Goal: Information Seeking & Learning: Learn about a topic

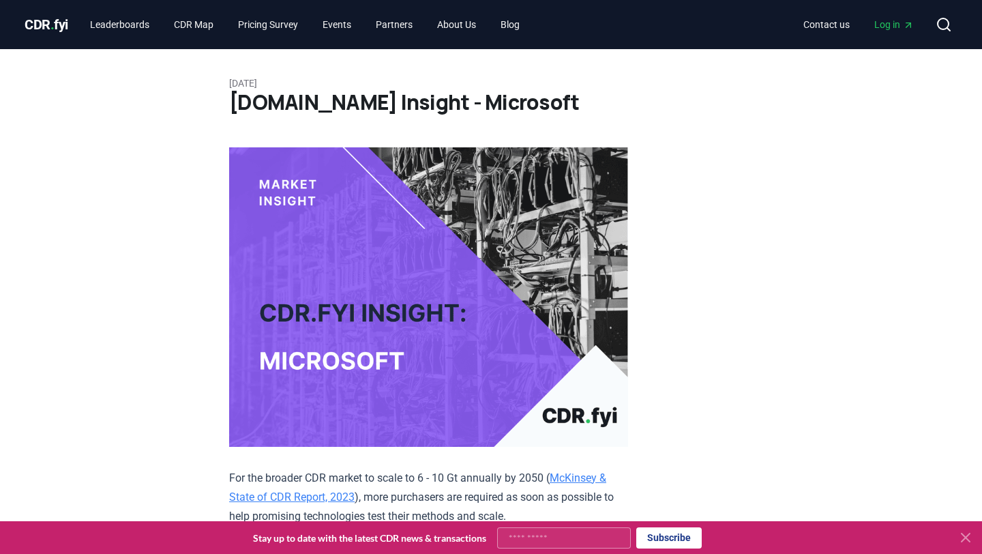
click at [55, 31] on span "." at bounding box center [52, 24] width 4 height 16
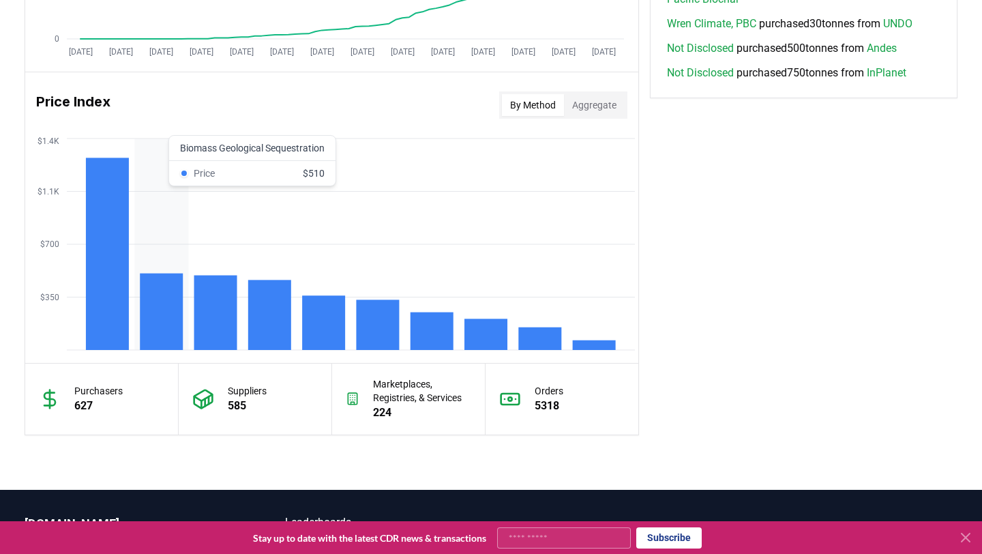
scroll to position [1054, 0]
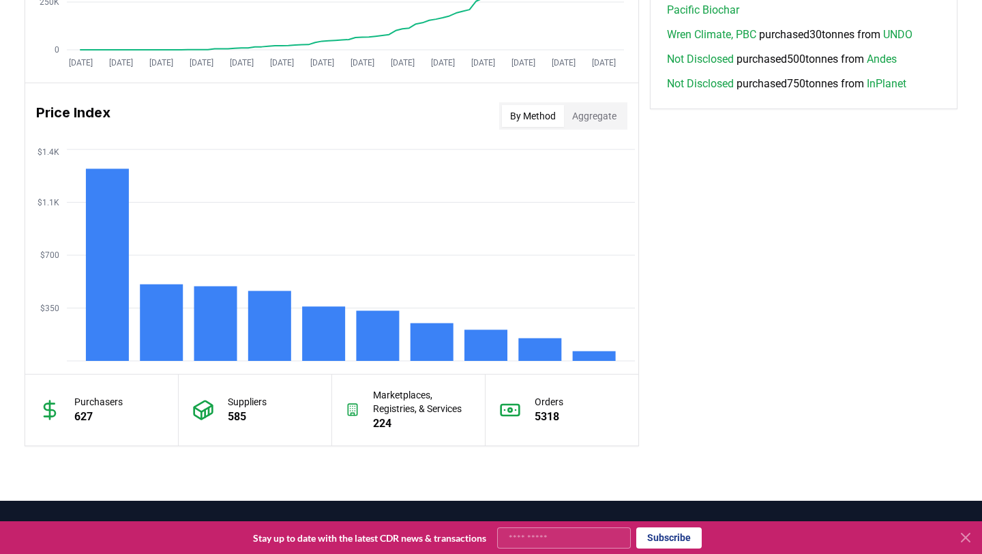
click at [594, 111] on button "Aggregate" at bounding box center [594, 116] width 61 height 22
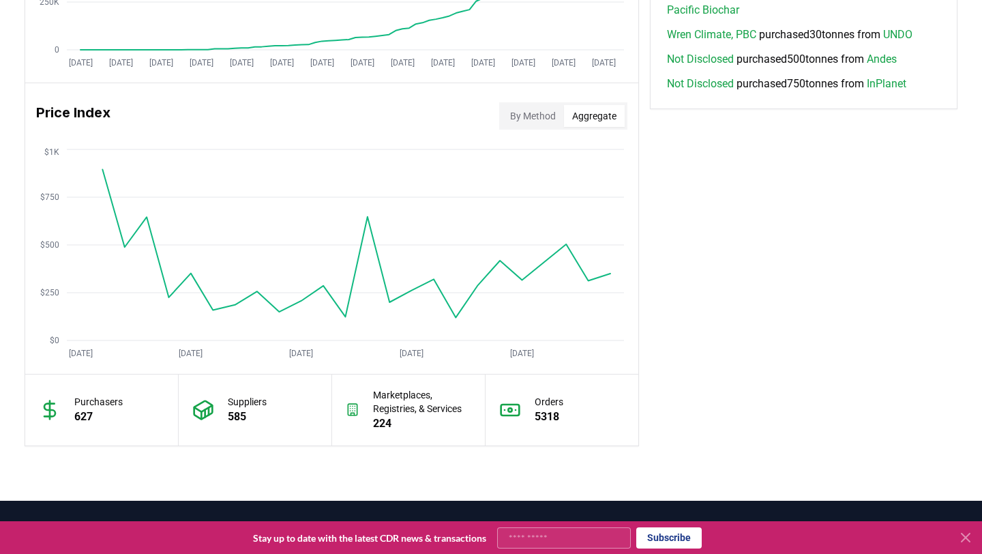
click at [528, 109] on button "By Method" at bounding box center [533, 116] width 62 height 22
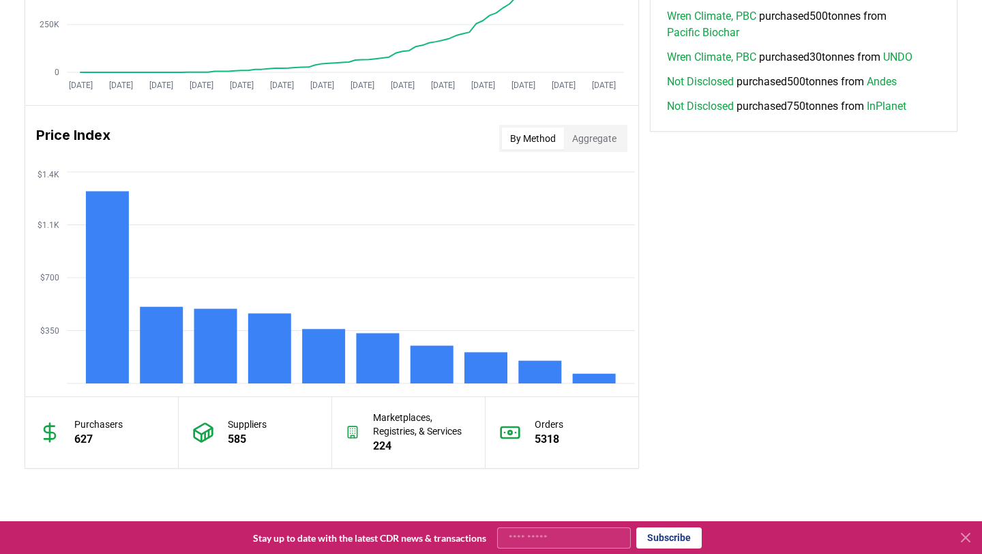
scroll to position [0, 0]
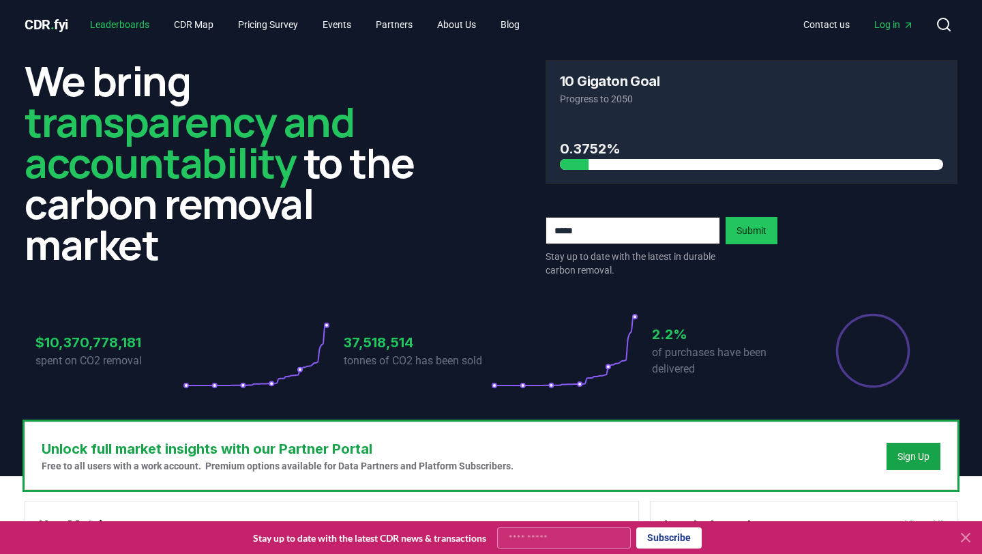
click at [136, 30] on link "Leaderboards" at bounding box center [119, 24] width 81 height 25
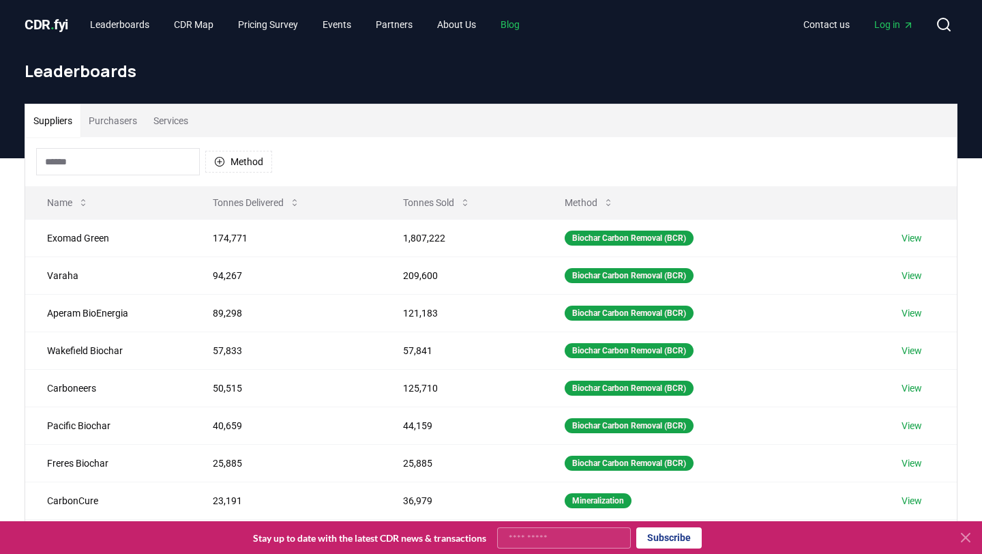
click at [531, 22] on link "Blog" at bounding box center [510, 24] width 41 height 25
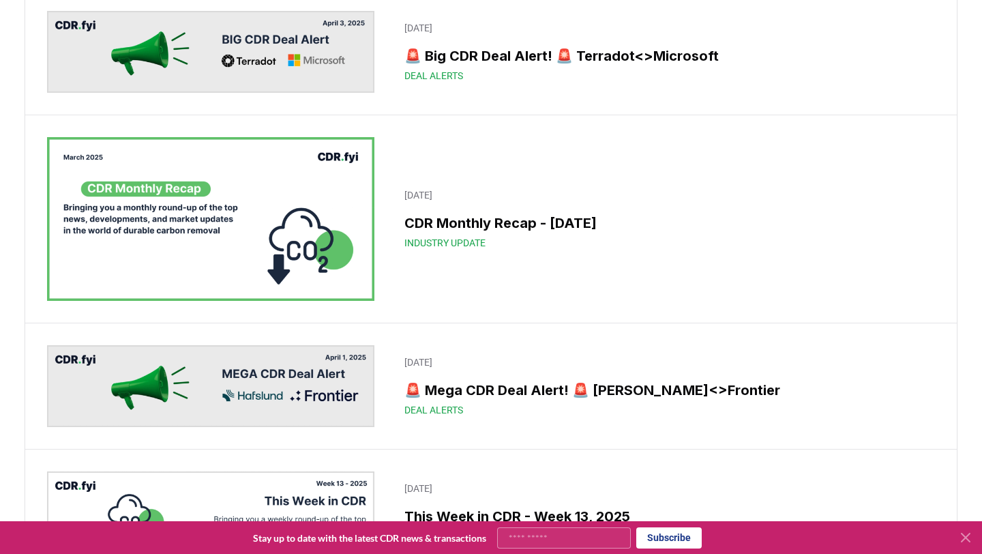
scroll to position [5976, 0]
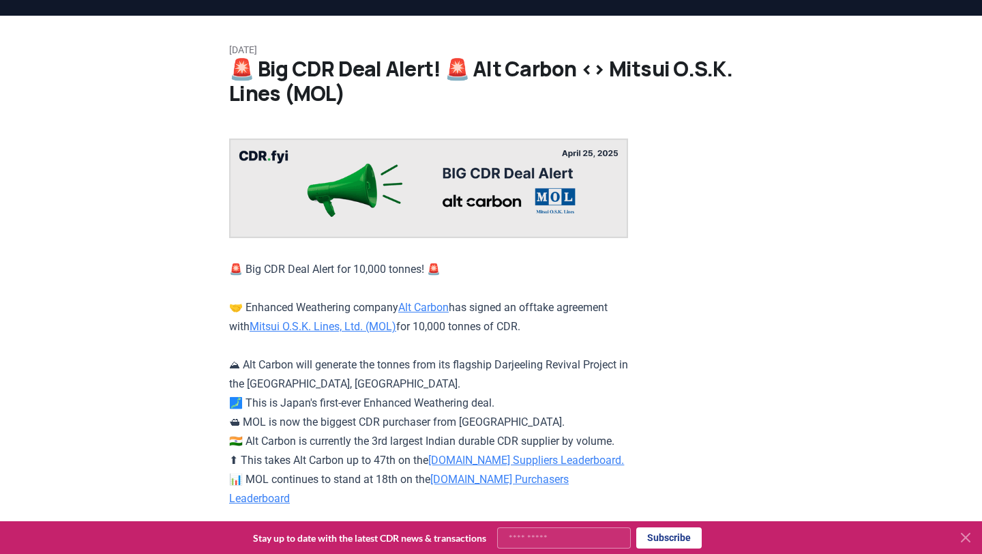
scroll to position [85, 0]
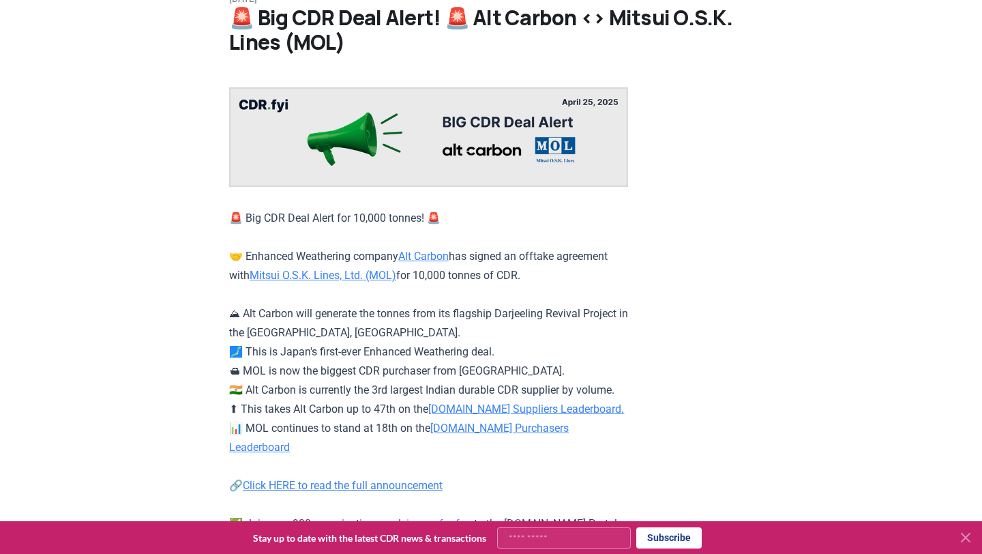
click at [443, 276] on p "🚨 Big CDR Deal Alert for 10,000 tonnes! 🚨 🤝 Enhanced Weathering company Alt Car…" at bounding box center [428, 390] width 399 height 363
click at [443, 263] on link "Alt Carbon" at bounding box center [423, 256] width 50 height 13
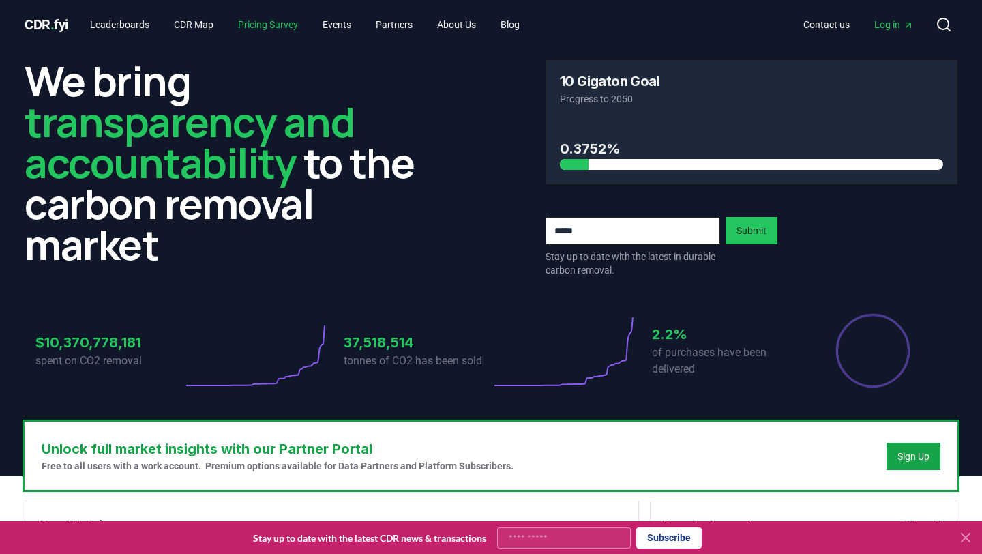
click at [278, 23] on link "Pricing Survey" at bounding box center [268, 24] width 82 height 25
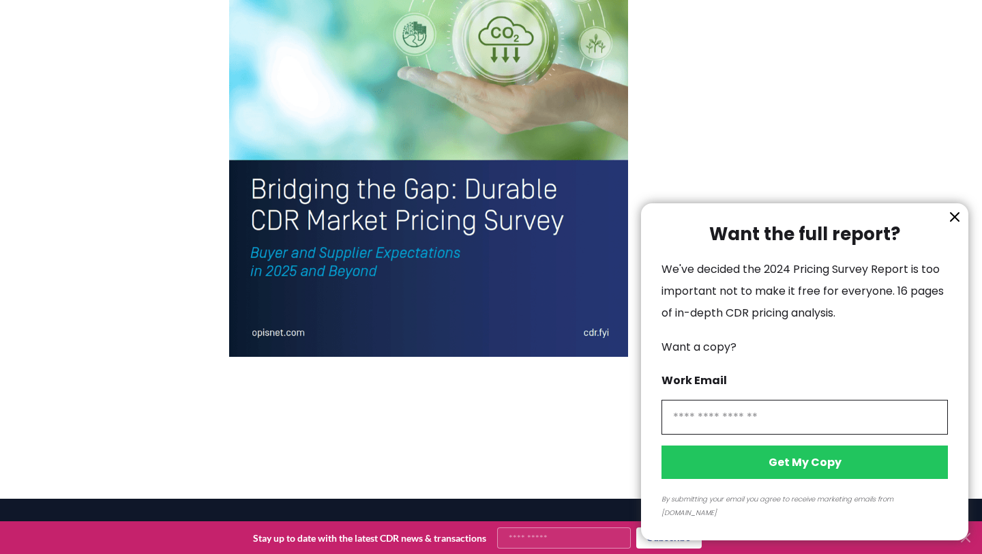
scroll to position [3081, 0]
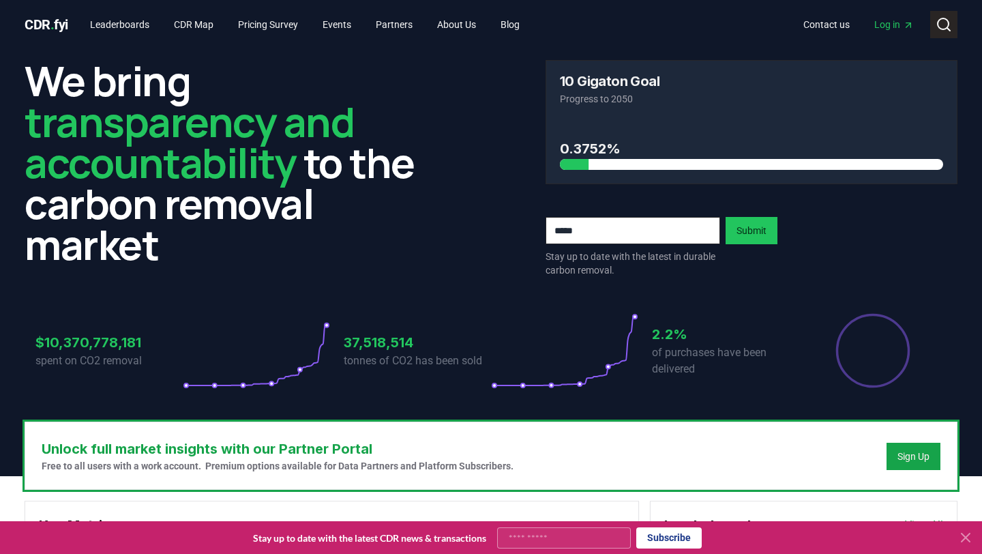
click at [950, 26] on icon at bounding box center [944, 24] width 16 height 16
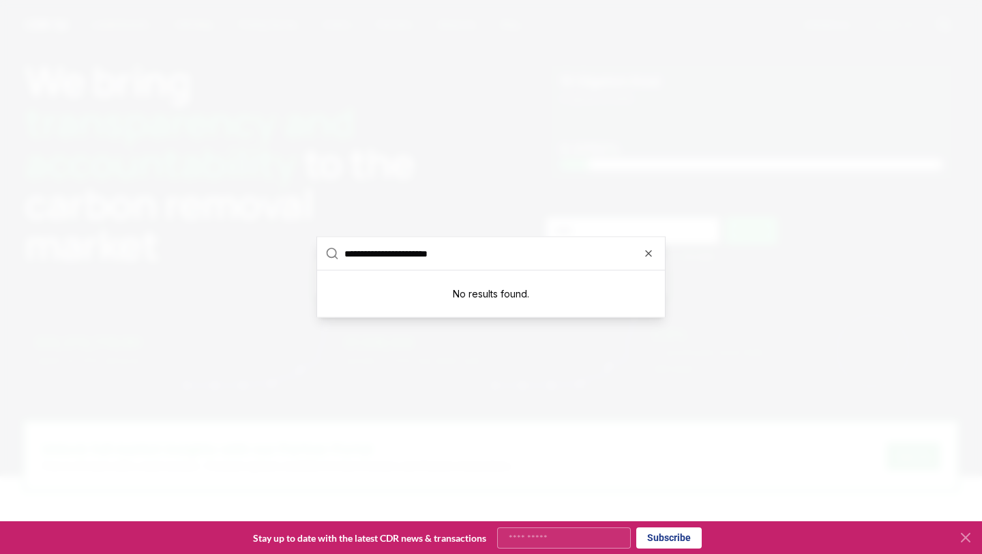
drag, startPoint x: 503, startPoint y: 248, endPoint x: 383, endPoint y: 246, distance: 120.7
click at [383, 247] on input "**********" at bounding box center [500, 253] width 312 height 33
type input "*********"
click at [649, 257] on icon "button" at bounding box center [648, 253] width 11 height 11
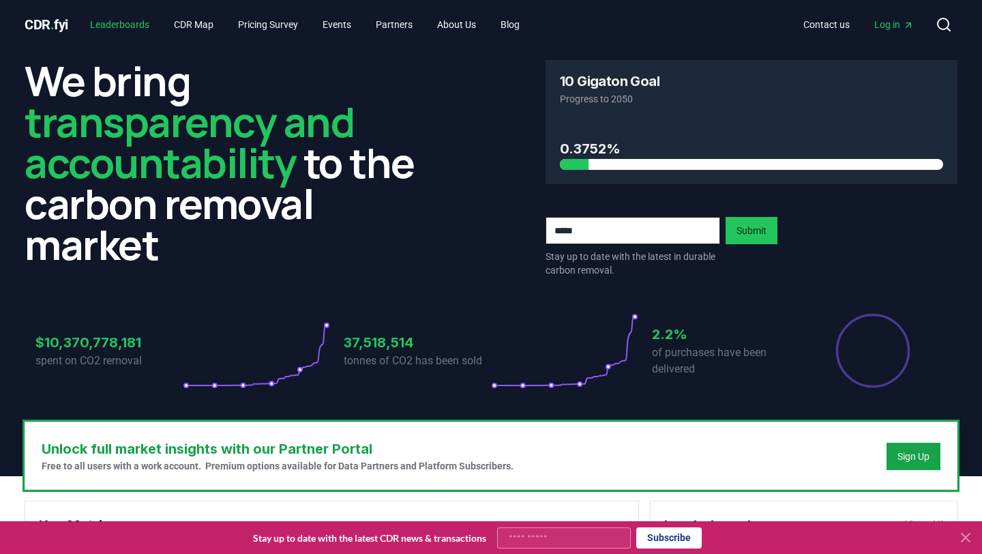
click at [147, 26] on link "Leaderboards" at bounding box center [119, 24] width 81 height 25
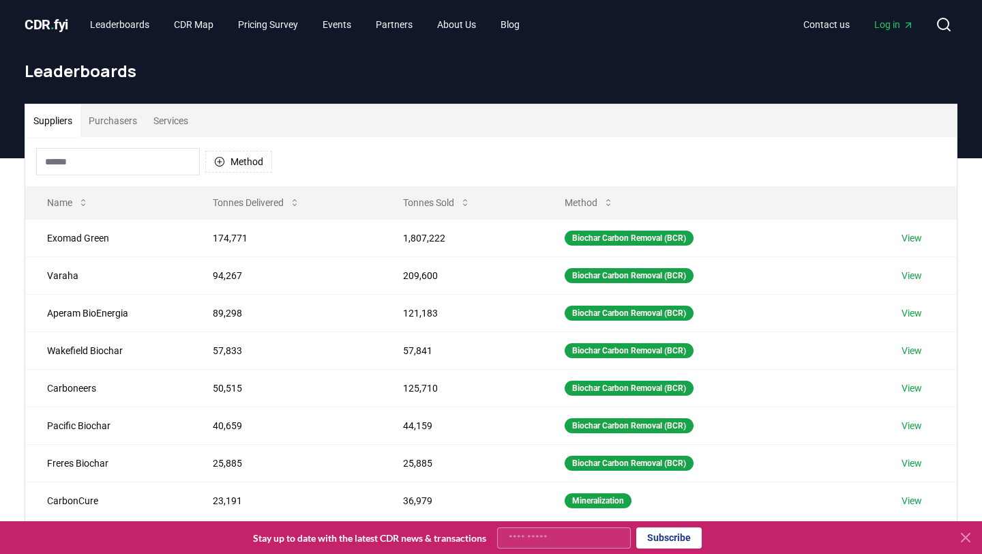
click at [114, 128] on button "Purchasers" at bounding box center [112, 120] width 65 height 33
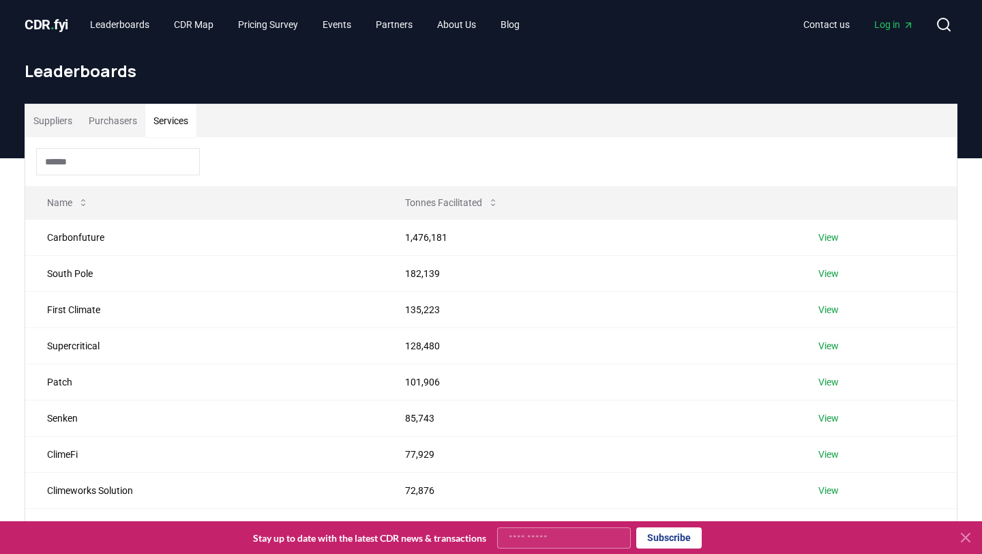
click at [193, 120] on button "Services" at bounding box center [170, 120] width 51 height 33
click at [72, 120] on button "Suppliers" at bounding box center [52, 120] width 55 height 33
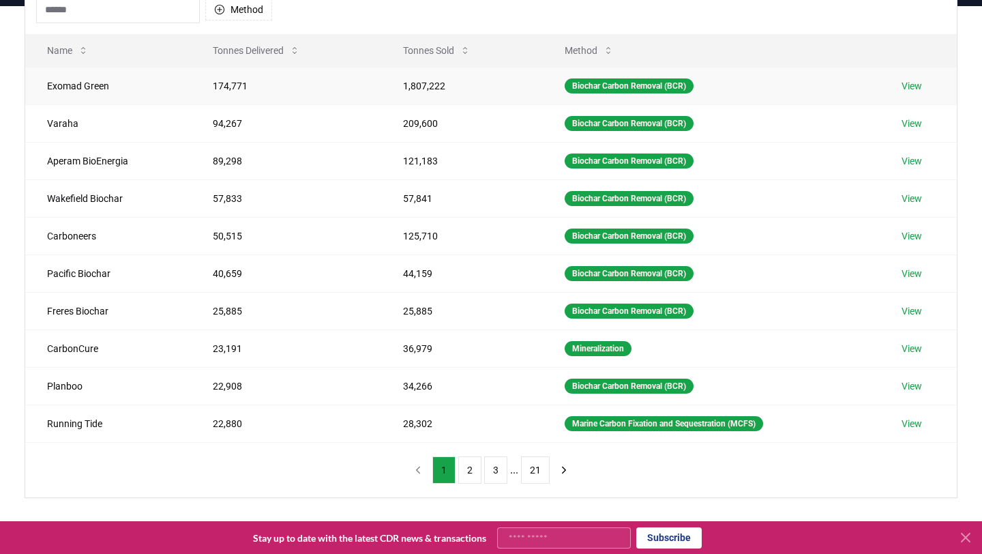
scroll to position [149, 0]
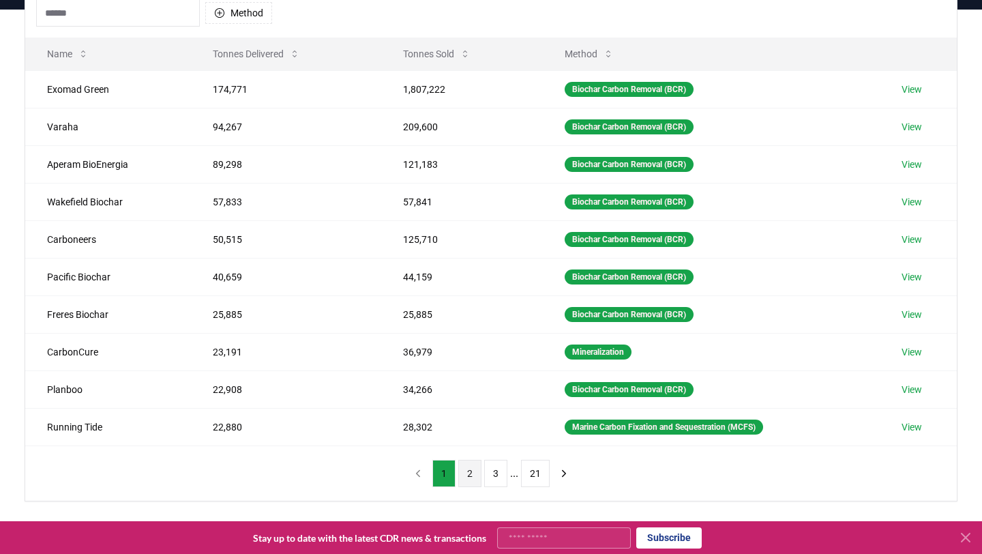
click at [471, 475] on button "2" at bounding box center [469, 473] width 23 height 27
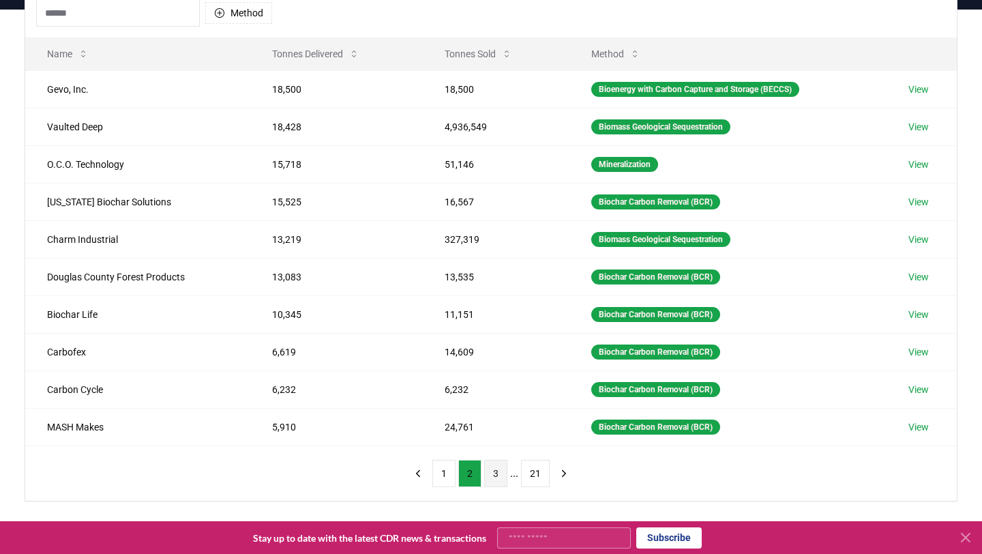
click at [497, 478] on button "3" at bounding box center [495, 473] width 23 height 27
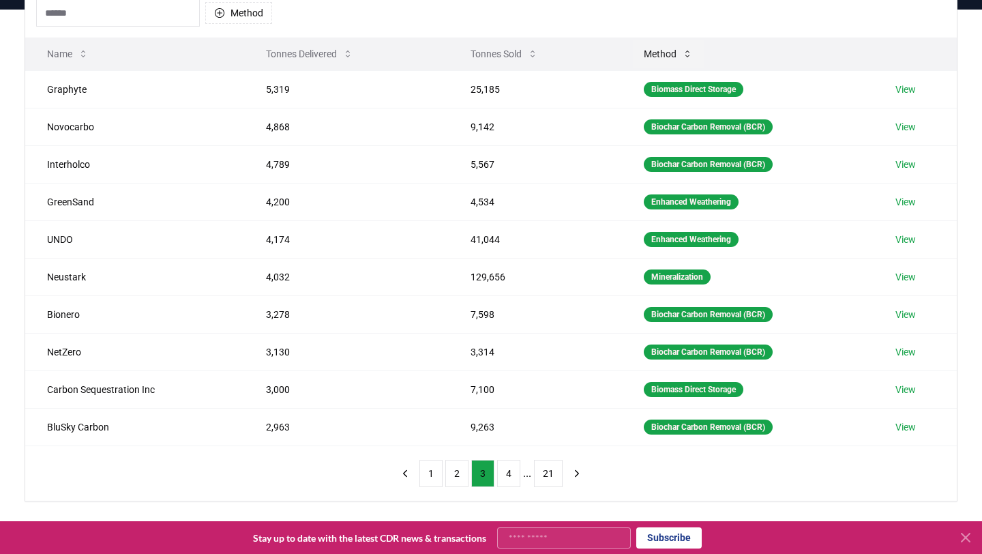
click at [694, 47] on button "Method" at bounding box center [668, 53] width 71 height 27
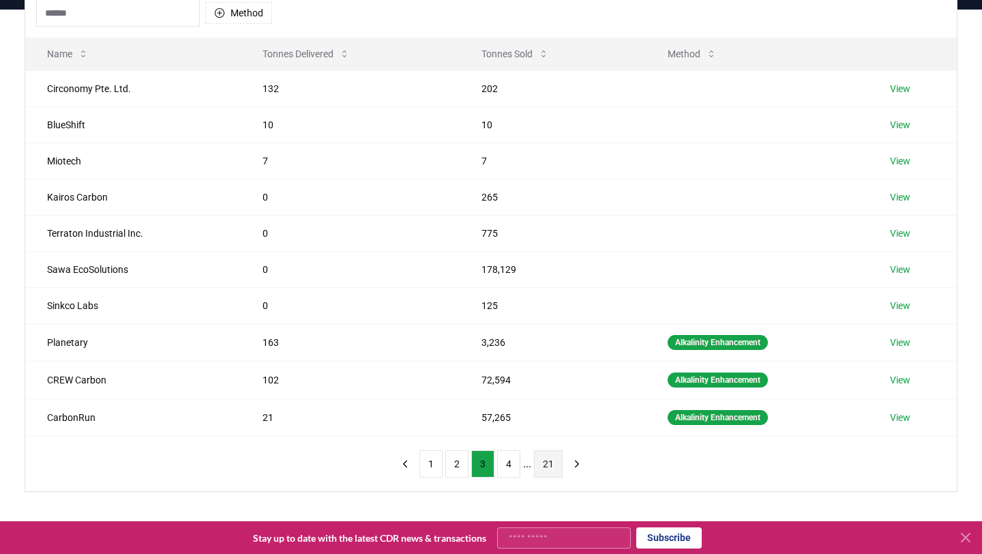
click at [552, 460] on button "21" at bounding box center [548, 463] width 29 height 27
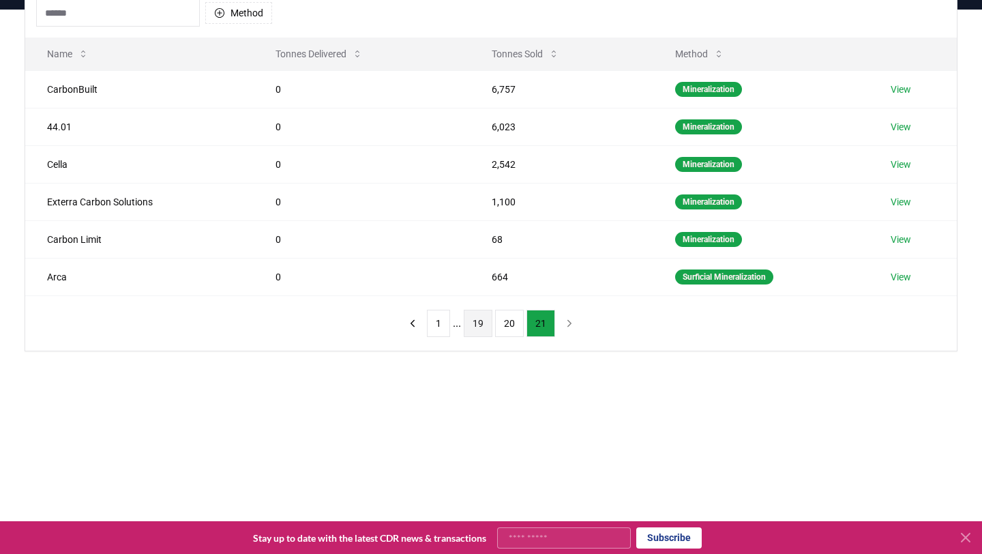
click at [484, 321] on button "19" at bounding box center [478, 323] width 29 height 27
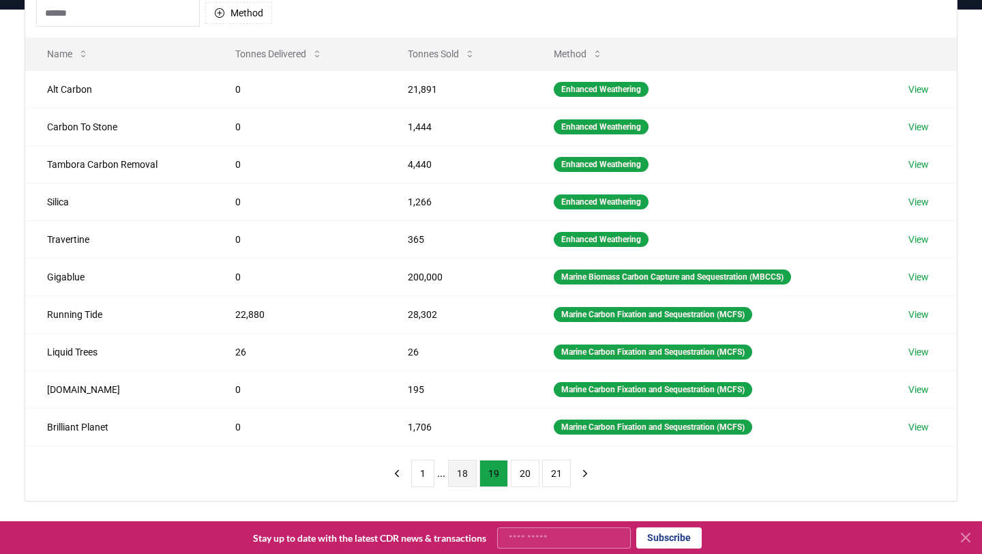
click at [458, 470] on button "18" at bounding box center [462, 473] width 29 height 27
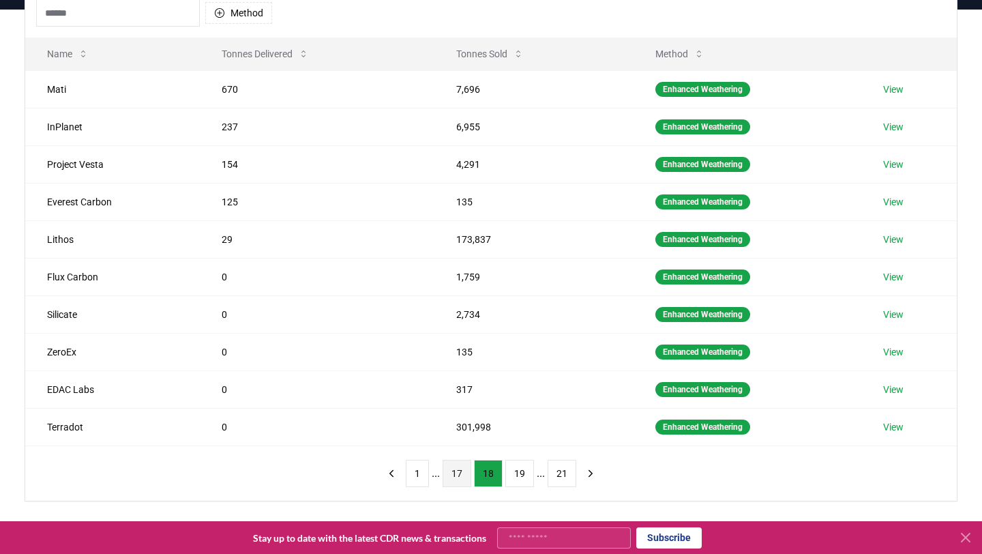
click at [458, 471] on button "17" at bounding box center [457, 473] width 29 height 27
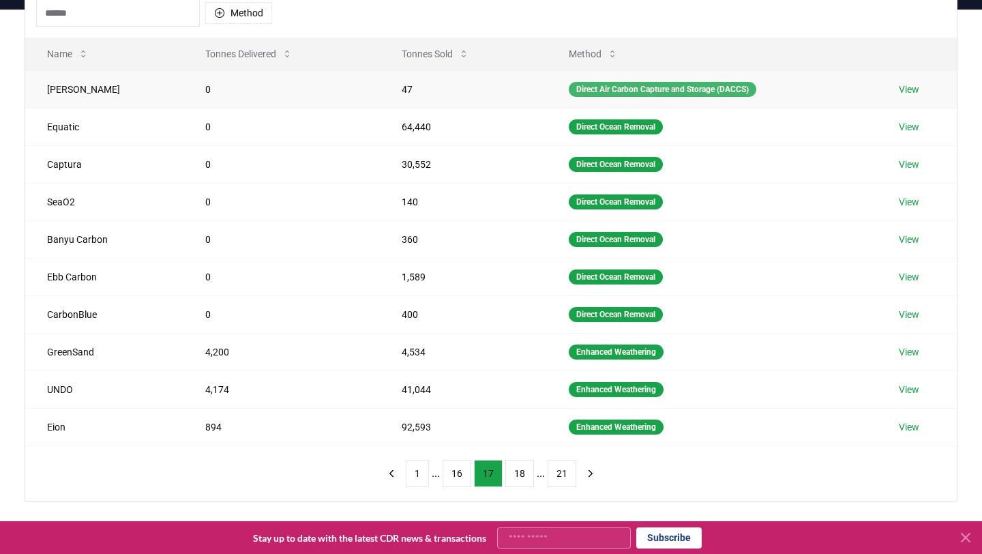
click at [634, 91] on div "Direct Air Carbon Capture and Storage (DACCS)" at bounding box center [663, 89] width 188 height 15
click at [912, 90] on link "View" at bounding box center [909, 90] width 20 height 14
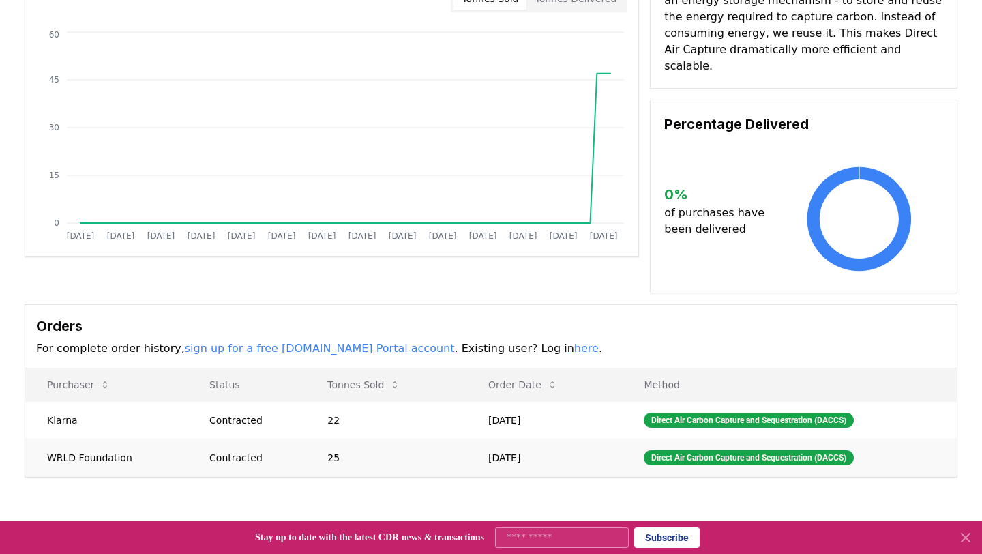
scroll to position [84, 0]
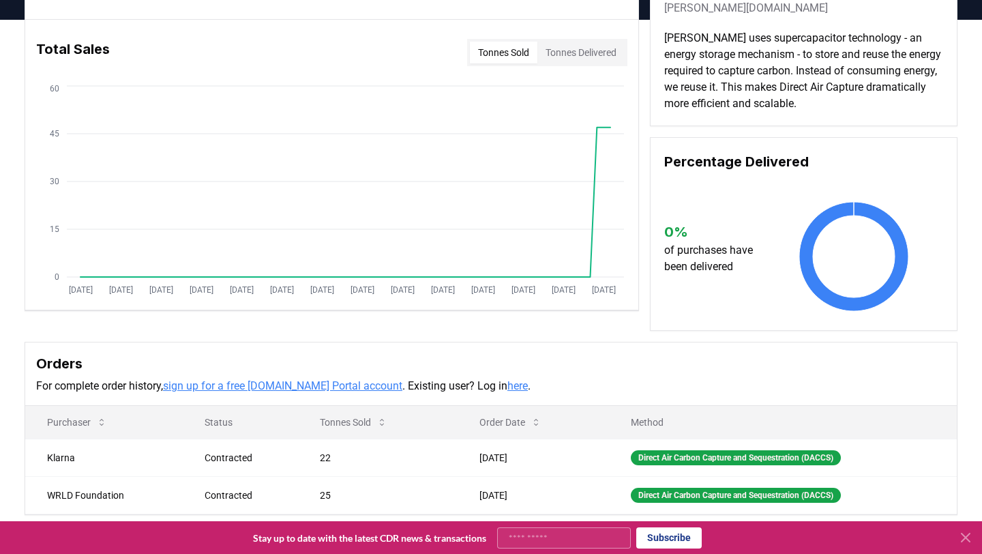
click at [563, 63] on button "Tonnes Delivered" at bounding box center [580, 53] width 87 height 22
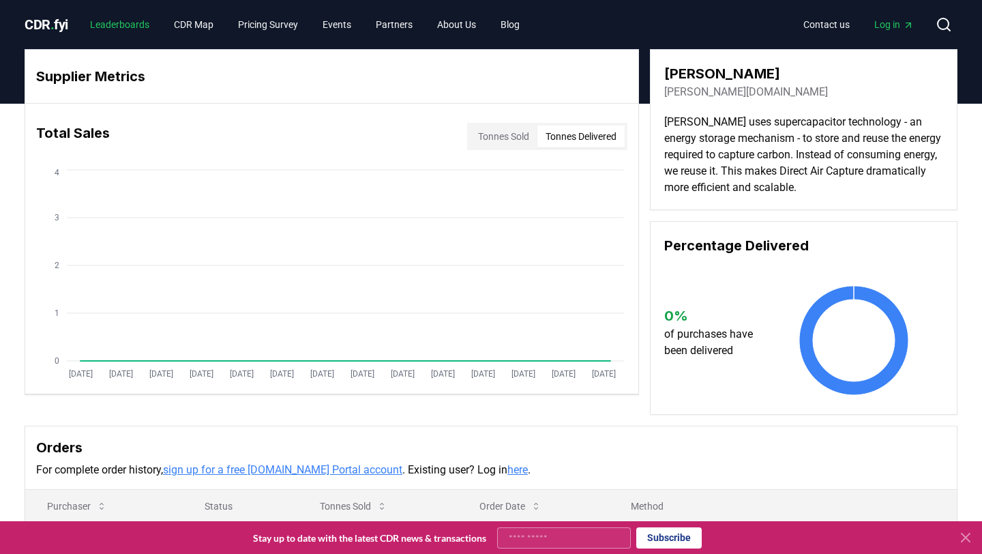
click at [143, 32] on link "Leaderboards" at bounding box center [119, 24] width 81 height 25
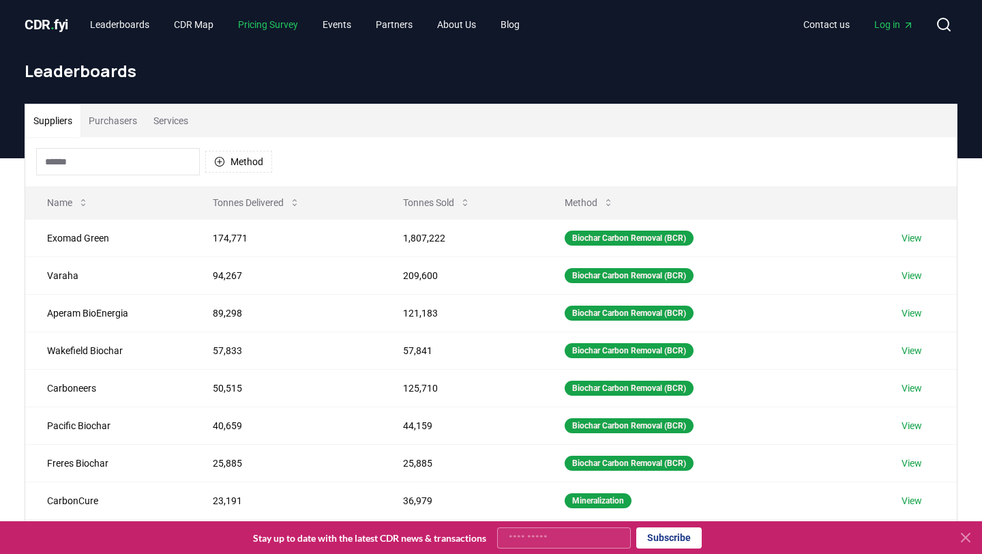
click at [258, 19] on link "Pricing Survey" at bounding box center [268, 24] width 82 height 25
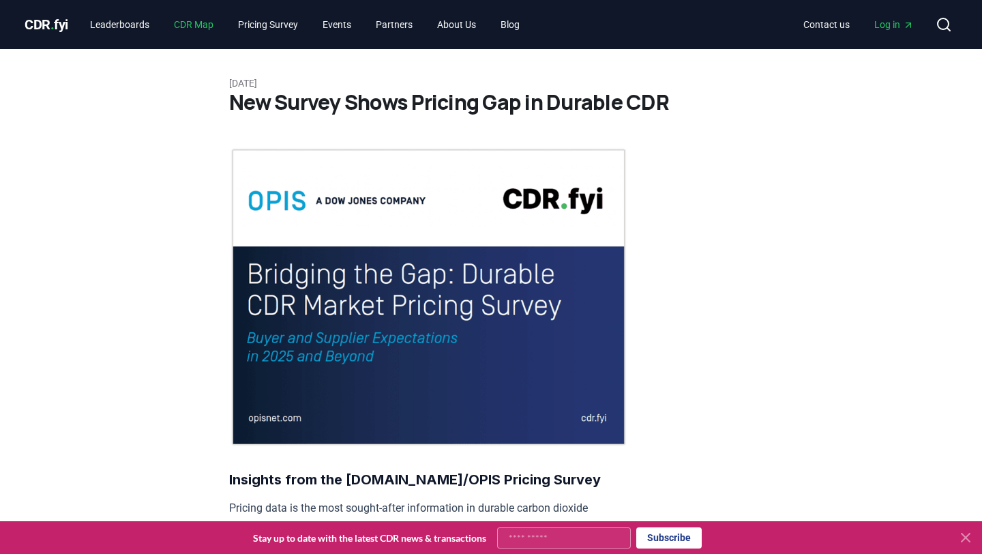
click at [207, 25] on link "CDR Map" at bounding box center [193, 24] width 61 height 25
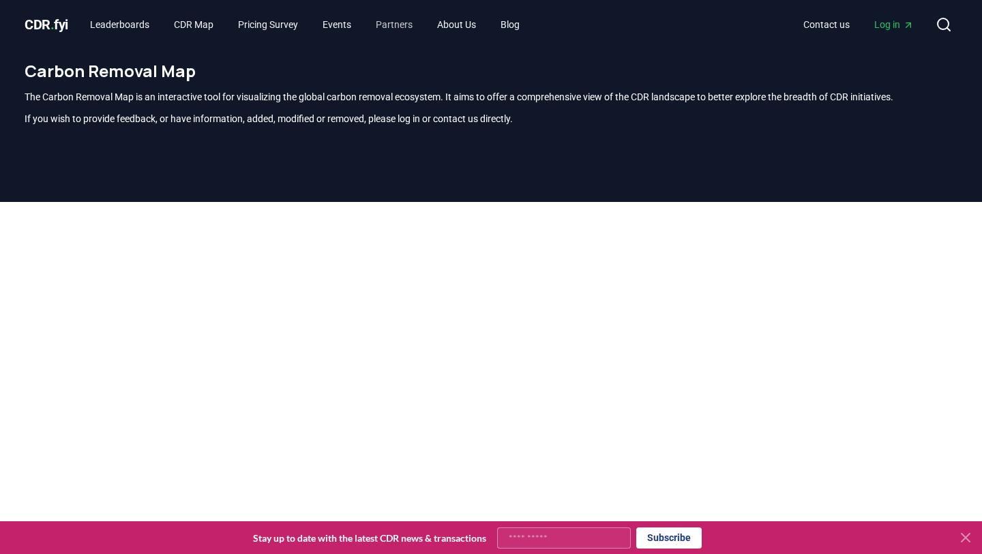
scroll to position [401, 0]
